Goal: Task Accomplishment & Management: Complete application form

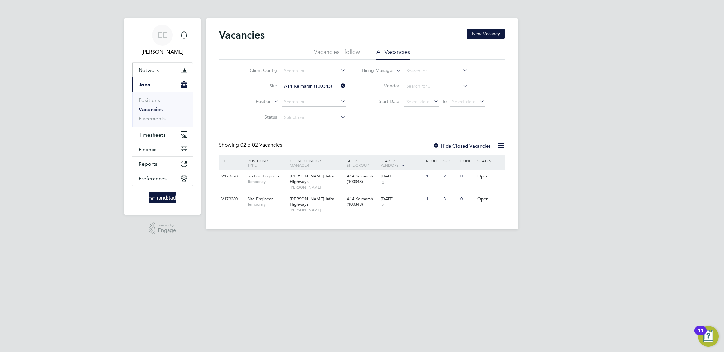
click at [149, 64] on button "Network" at bounding box center [162, 70] width 60 height 14
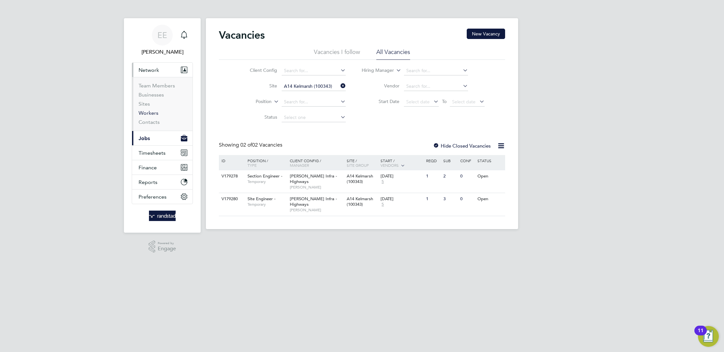
click at [150, 112] on link "Workers" at bounding box center [148, 113] width 20 height 6
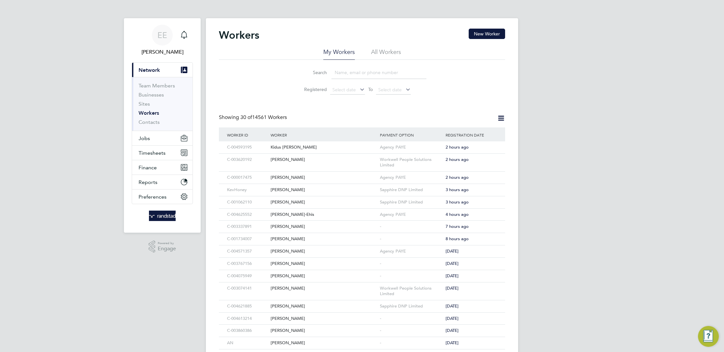
click at [390, 69] on input at bounding box center [378, 72] width 95 height 13
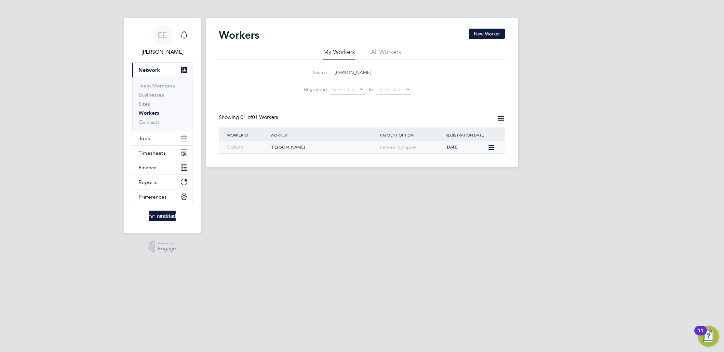
type input "arnel cordero"
click at [317, 153] on div "[PERSON_NAME]" at bounding box center [323, 147] width 109 height 12
click at [158, 140] on button "Jobs" at bounding box center [162, 138] width 60 height 14
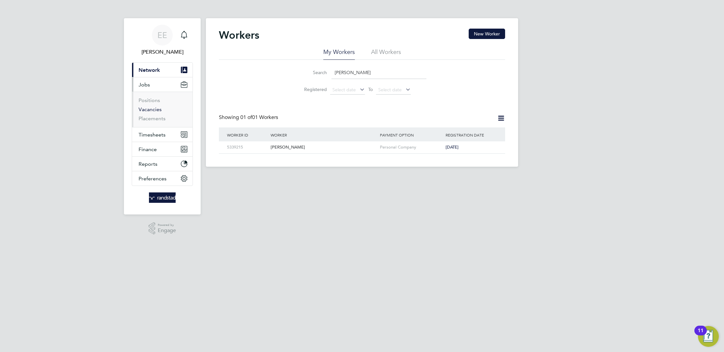
click at [154, 111] on link "Vacancies" at bounding box center [149, 109] width 23 height 6
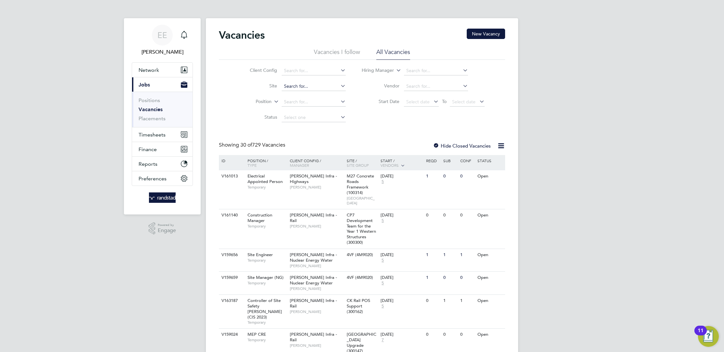
click at [326, 88] on input at bounding box center [313, 86] width 64 height 9
click at [307, 91] on li "A52 MDP Cycleway (100341)" at bounding box center [313, 95] width 64 height 9
type input "A52 MDP Cycleway (100341)"
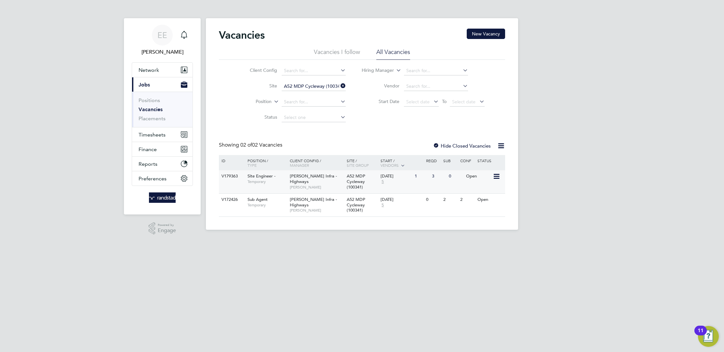
click at [338, 182] on div "Morgan Sindall Infra - Highways Alex Hackett" at bounding box center [316, 181] width 57 height 22
click at [441, 177] on div "3" at bounding box center [438, 176] width 17 height 12
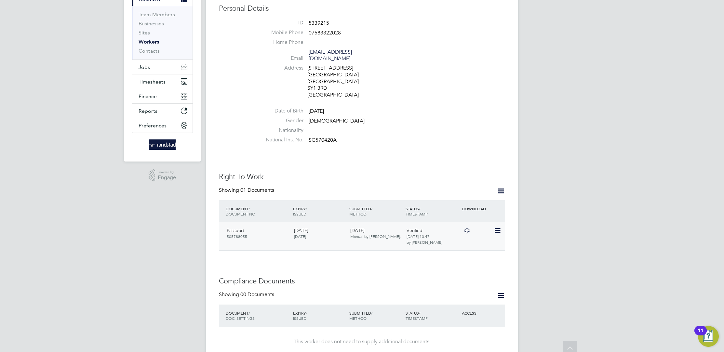
scroll to position [79, 0]
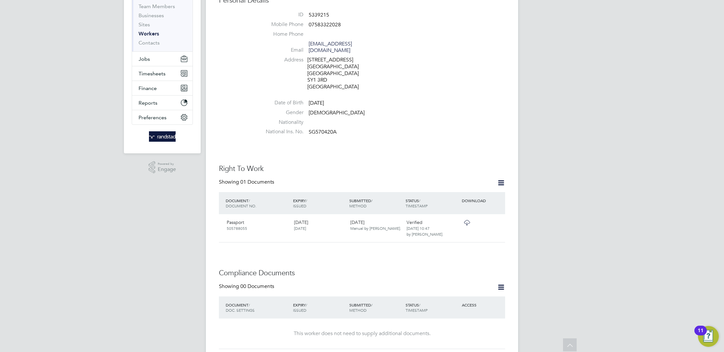
click at [499, 179] on icon at bounding box center [501, 183] width 8 height 8
click at [475, 190] on li "Add Right To Work Document" at bounding box center [464, 191] width 78 height 9
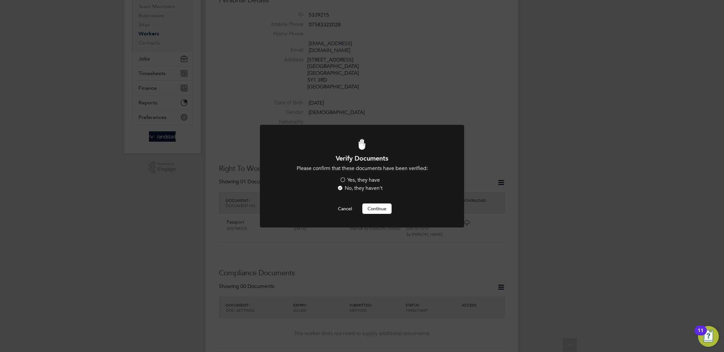
scroll to position [0, 0]
click at [343, 180] on label "Yes, they have" at bounding box center [359, 180] width 40 height 7
click at [0, 0] on input "Yes, they have" at bounding box center [0, 0] width 0 height 0
click at [370, 206] on button "Continue" at bounding box center [376, 208] width 29 height 10
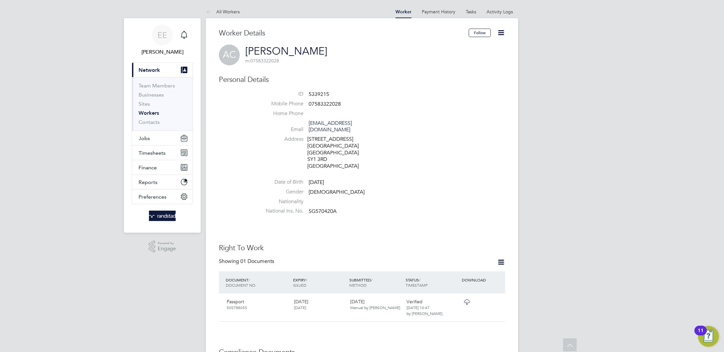
scroll to position [79, 0]
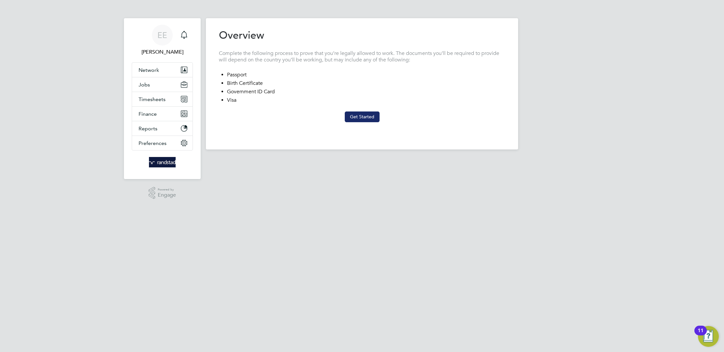
click at [360, 119] on button "Get Started" at bounding box center [362, 116] width 35 height 10
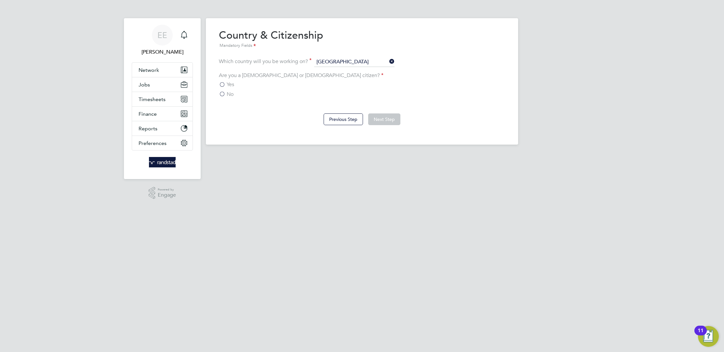
click at [224, 81] on label "Yes" at bounding box center [226, 84] width 15 height 7
click at [0, 0] on input "Yes" at bounding box center [0, 0] width 0 height 0
click at [390, 115] on button "Next Step" at bounding box center [384, 119] width 32 height 12
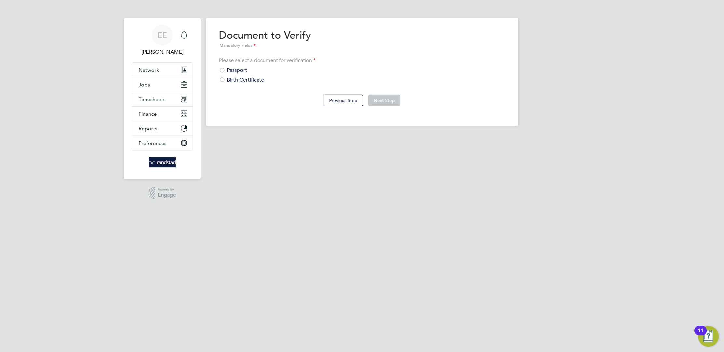
click at [222, 69] on div at bounding box center [222, 71] width 7 height 7
click at [376, 96] on button "Next Step" at bounding box center [384, 101] width 32 height 12
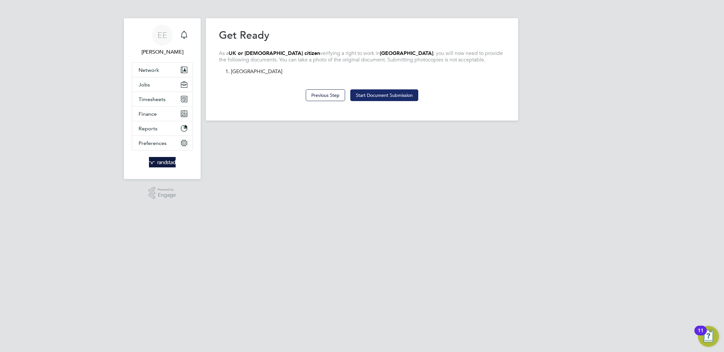
click at [360, 94] on button "Start Document Submission" at bounding box center [384, 95] width 68 height 12
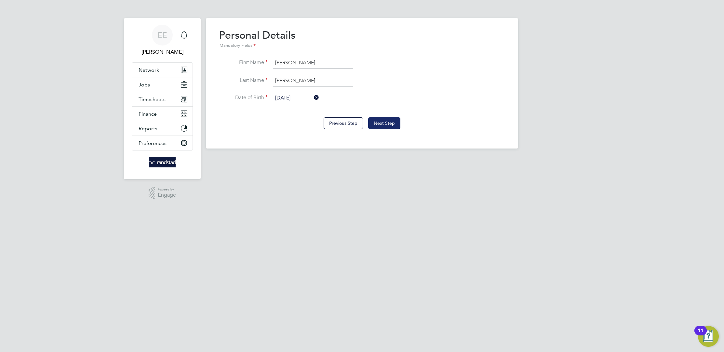
click at [392, 120] on button "Next Step" at bounding box center [384, 123] width 32 height 12
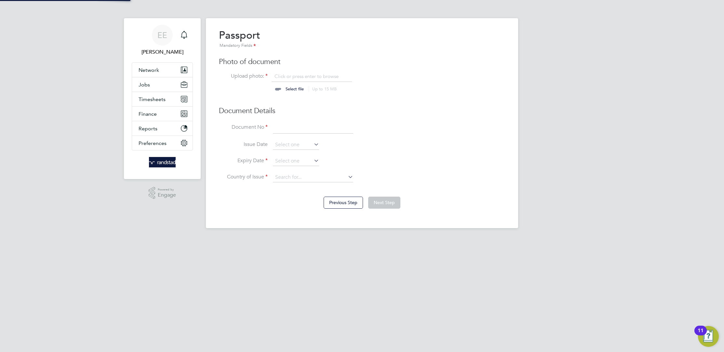
scroll to position [8, 80]
click at [292, 87] on input "file" at bounding box center [301, 83] width 102 height 20
type input "C:\fakepath\Image-1.jpg"
click at [320, 124] on input at bounding box center [313, 128] width 80 height 12
click at [308, 127] on input at bounding box center [313, 128] width 80 height 12
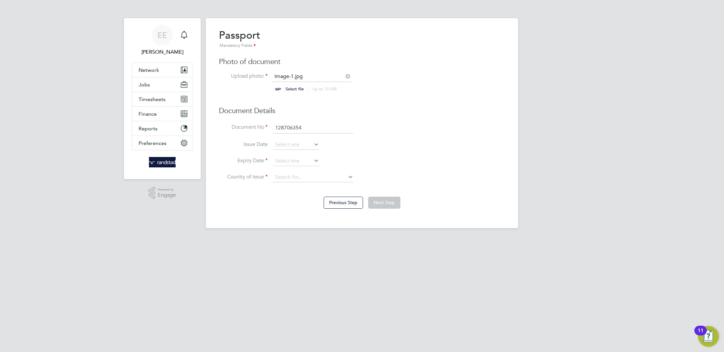
type input "128706354"
click at [312, 163] on icon at bounding box center [312, 160] width 0 height 9
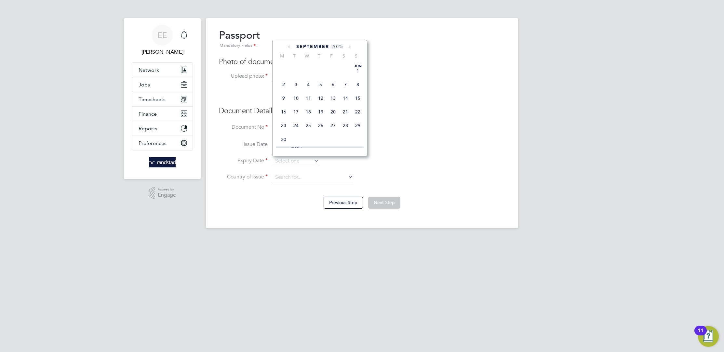
scroll to position [197, 0]
click at [352, 44] on icon at bounding box center [349, 47] width 6 height 7
click at [351, 45] on icon at bounding box center [349, 47] width 6 height 7
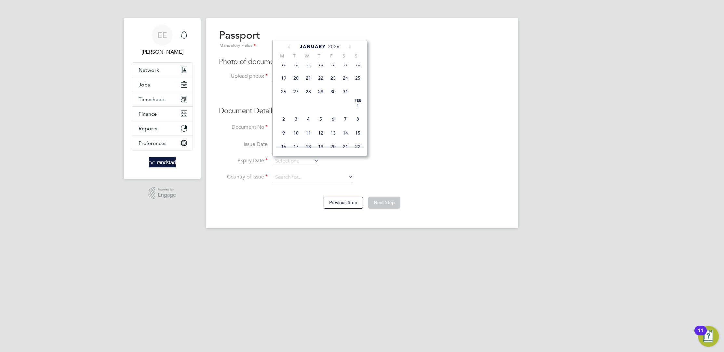
click at [351, 45] on icon at bounding box center [349, 47] width 6 height 7
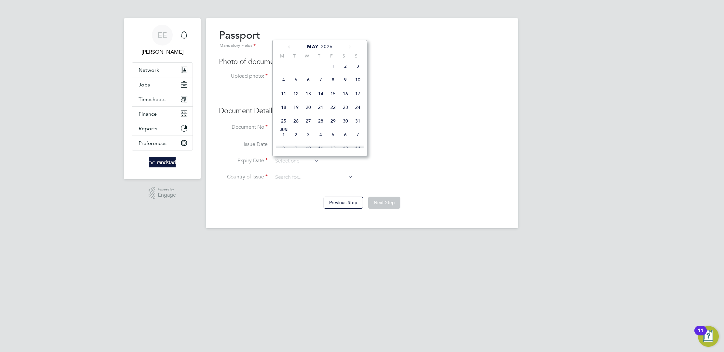
click at [331, 46] on span "2026" at bounding box center [327, 47] width 12 height 6
click at [358, 110] on span "2031" at bounding box center [357, 104] width 12 height 12
click at [347, 45] on icon at bounding box center [349, 47] width 6 height 7
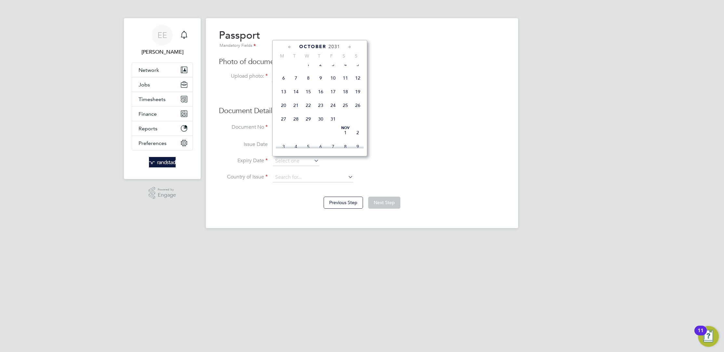
click at [347, 45] on icon at bounding box center [349, 47] width 6 height 7
click at [283, 109] on span "22" at bounding box center [283, 102] width 12 height 12
type input "[DATE]"
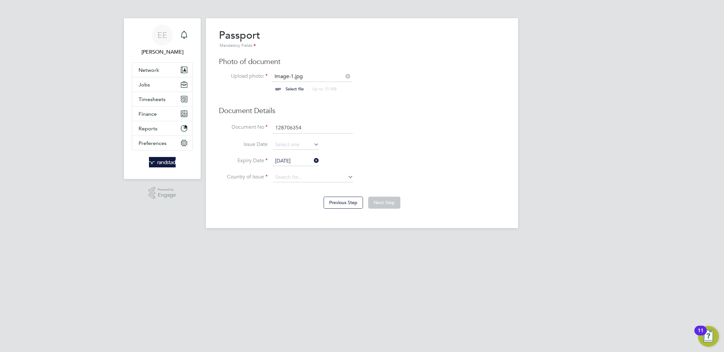
click at [377, 160] on li "Expiry Date 22 Dec 2031" at bounding box center [362, 164] width 286 height 16
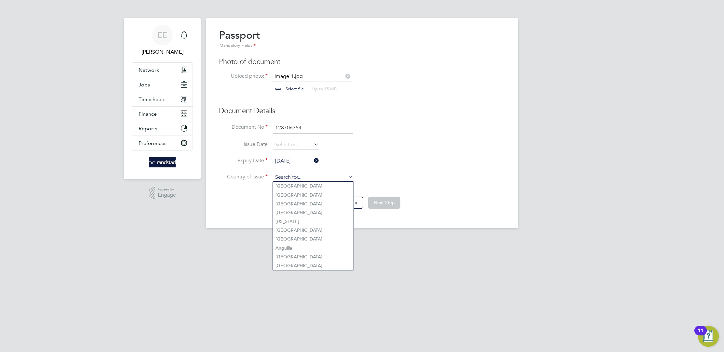
click at [332, 173] on input at bounding box center [313, 178] width 80 height 10
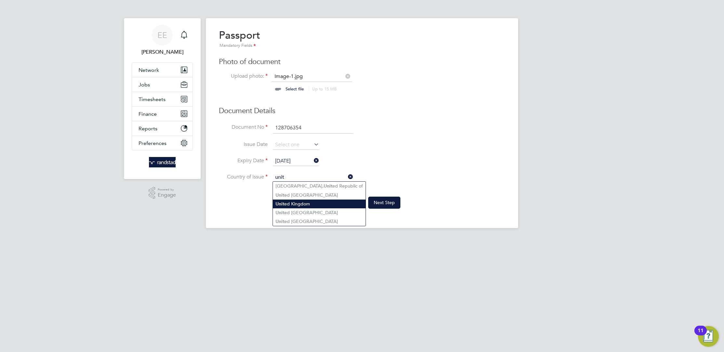
click at [310, 204] on li "Unit ed Kingdom" at bounding box center [319, 204] width 93 height 9
type input "United Kingdom"
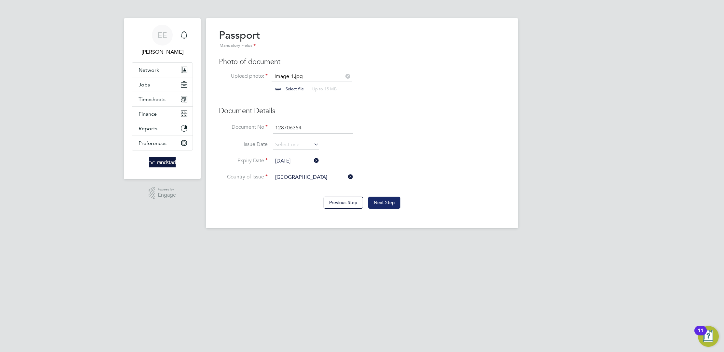
click at [389, 205] on button "Next Step" at bounding box center [384, 203] width 32 height 12
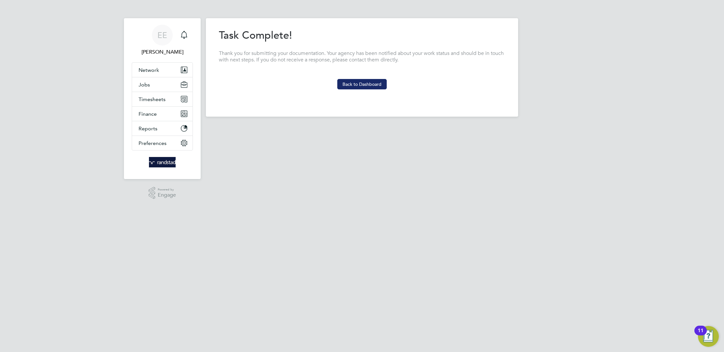
click at [359, 86] on button "Back to Dashboard" at bounding box center [361, 84] width 49 height 10
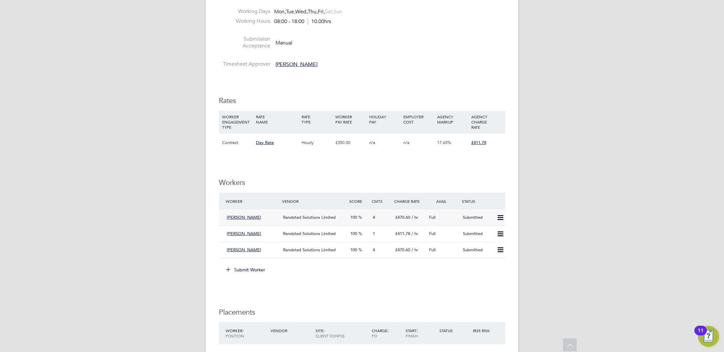
click at [312, 216] on span "Randstad Solutions Limited" at bounding box center [309, 218] width 53 height 6
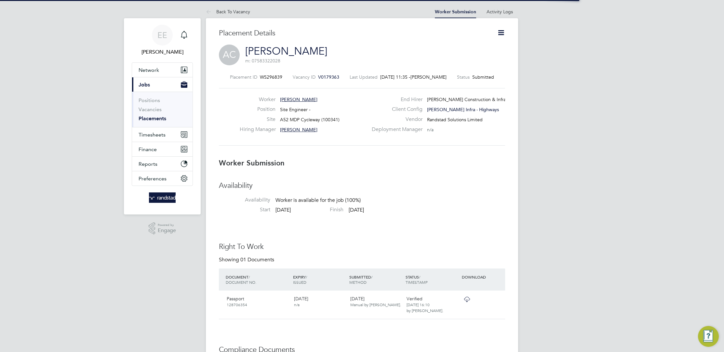
scroll to position [10, 128]
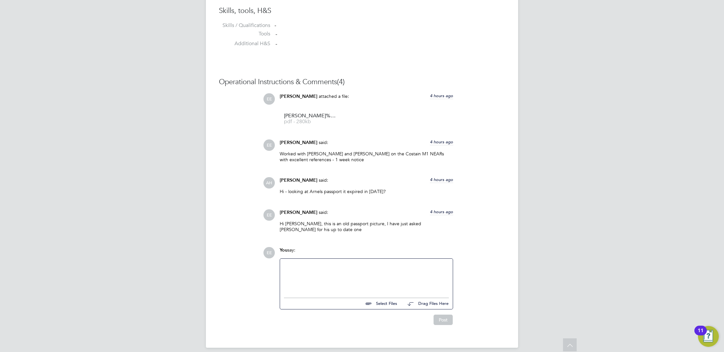
click at [340, 263] on div at bounding box center [366, 277] width 165 height 28
click at [449, 315] on button "Post" at bounding box center [442, 320] width 19 height 10
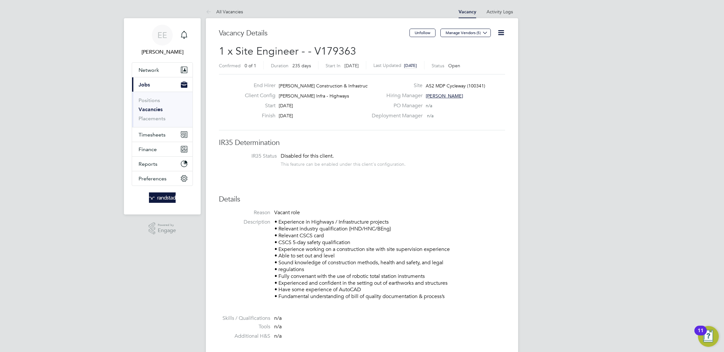
scroll to position [357, 0]
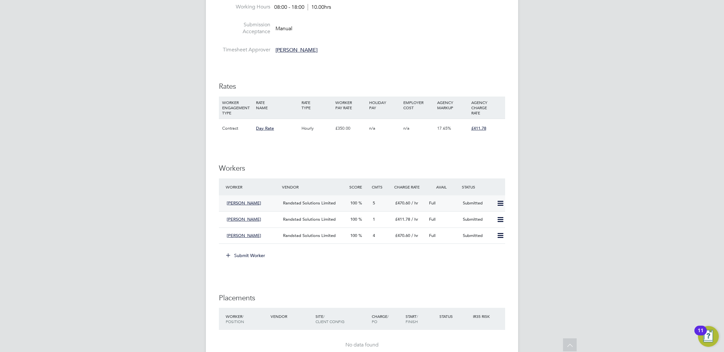
click at [308, 201] on span "Randstad Solutions Limited" at bounding box center [309, 203] width 53 height 6
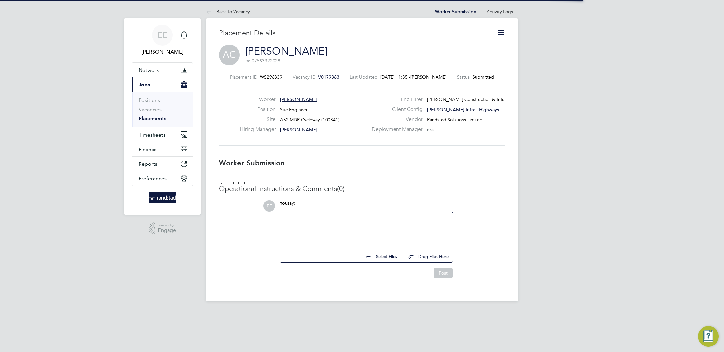
scroll to position [3, 3]
